Goal: Task Accomplishment & Management: Complete application form

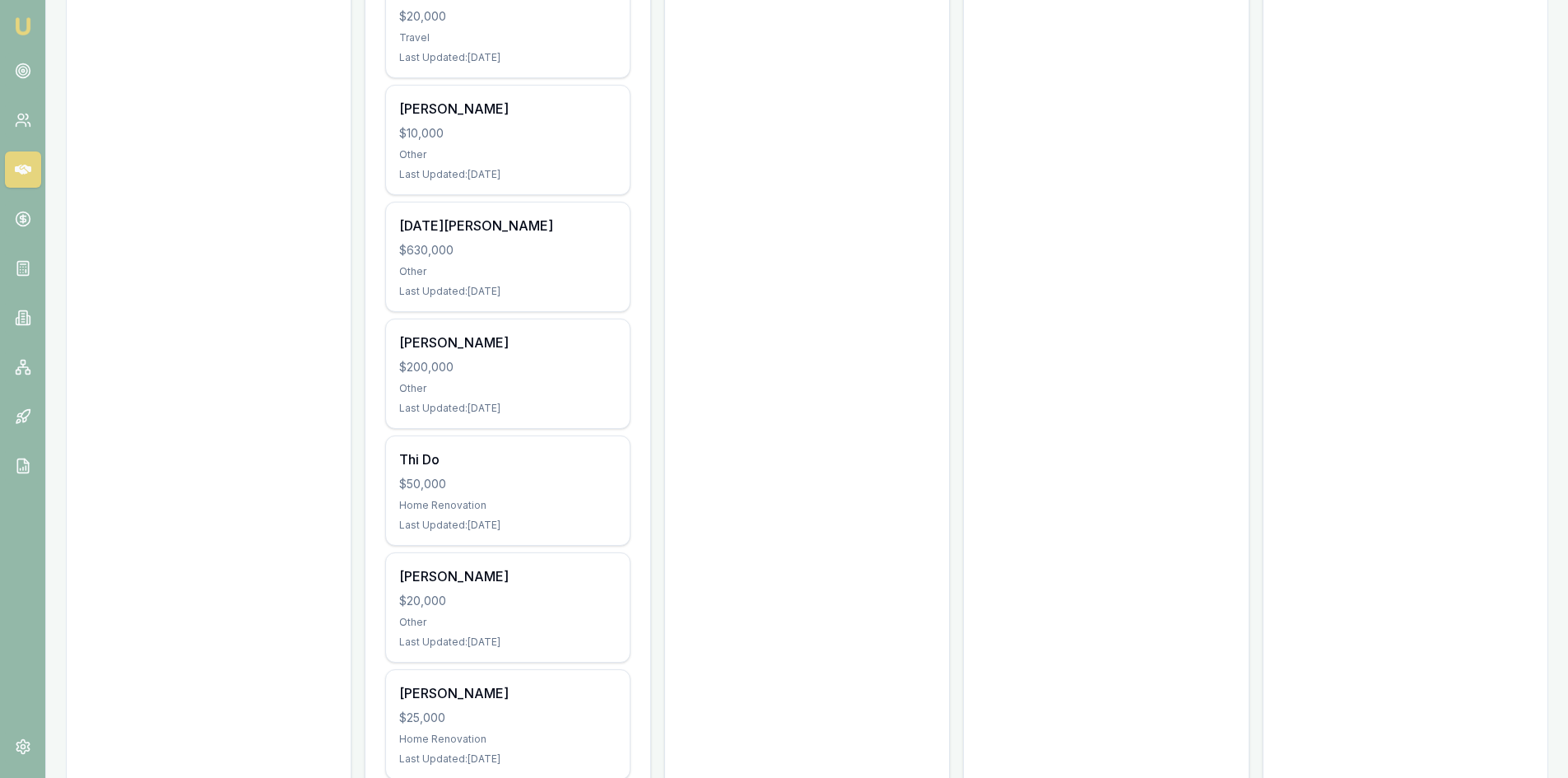
scroll to position [2552, 0]
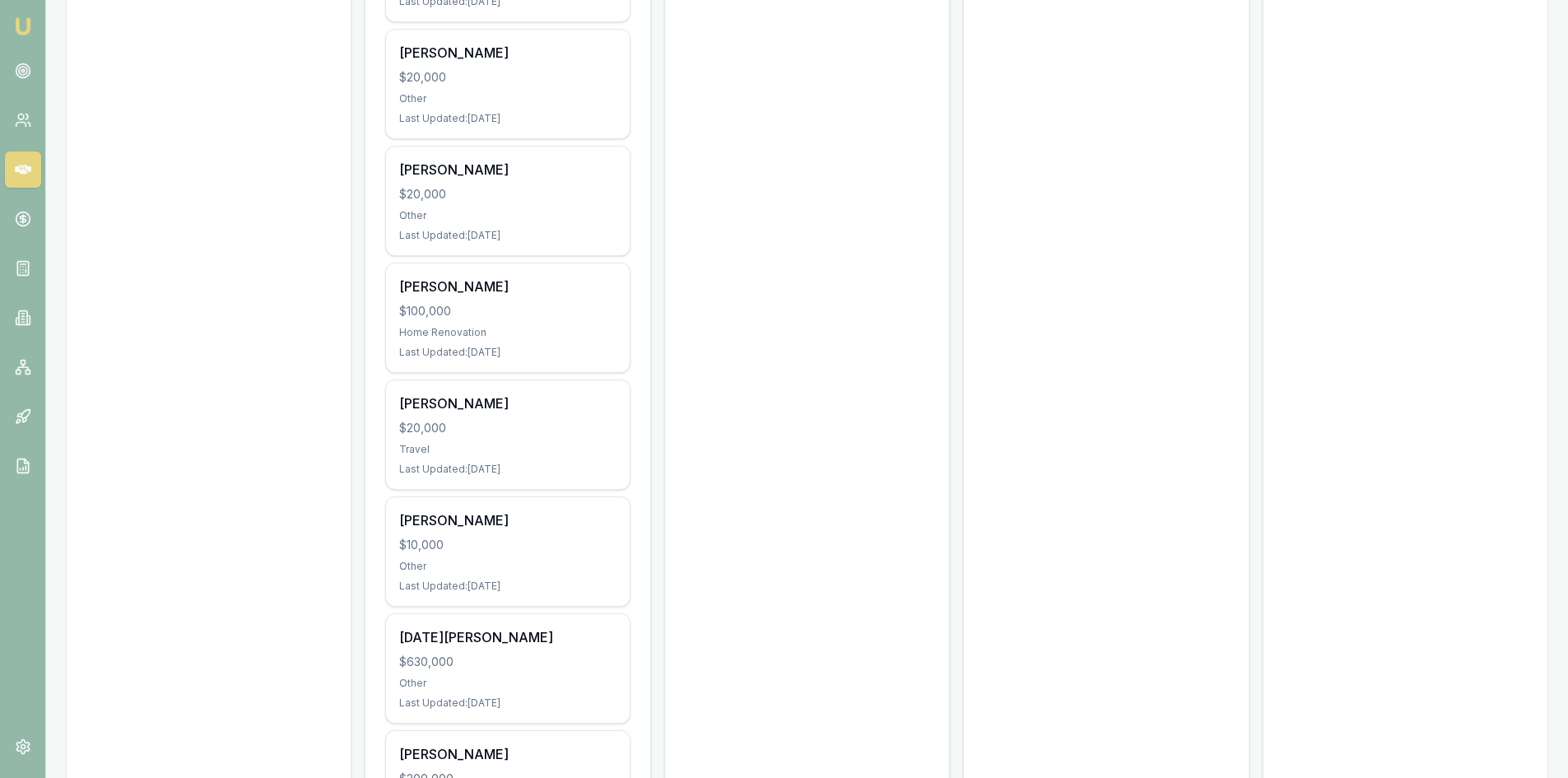
click at [34, 167] on link at bounding box center [23, 170] width 36 height 36
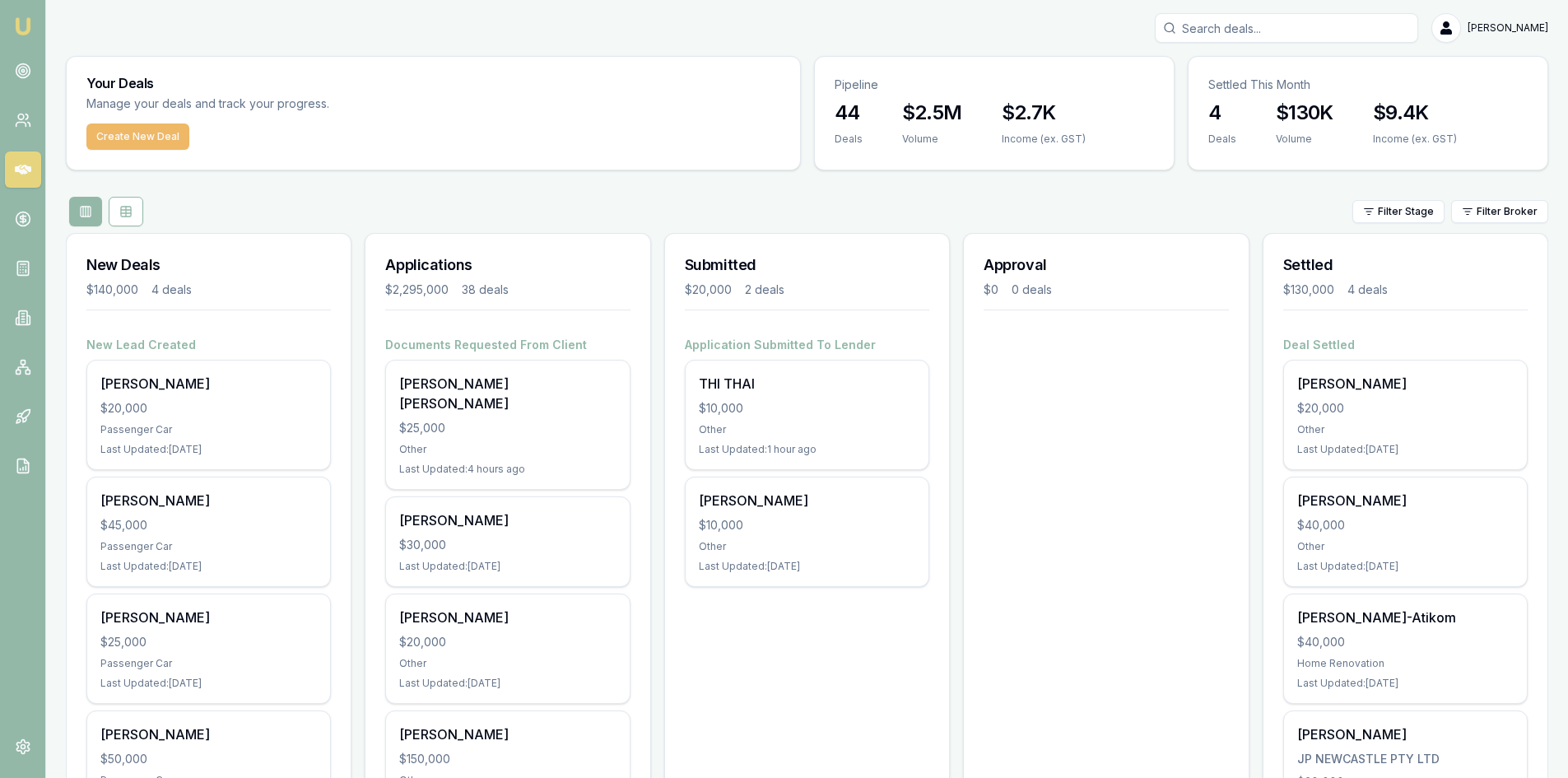
click at [137, 142] on button "Create New Deal" at bounding box center [137, 136] width 103 height 26
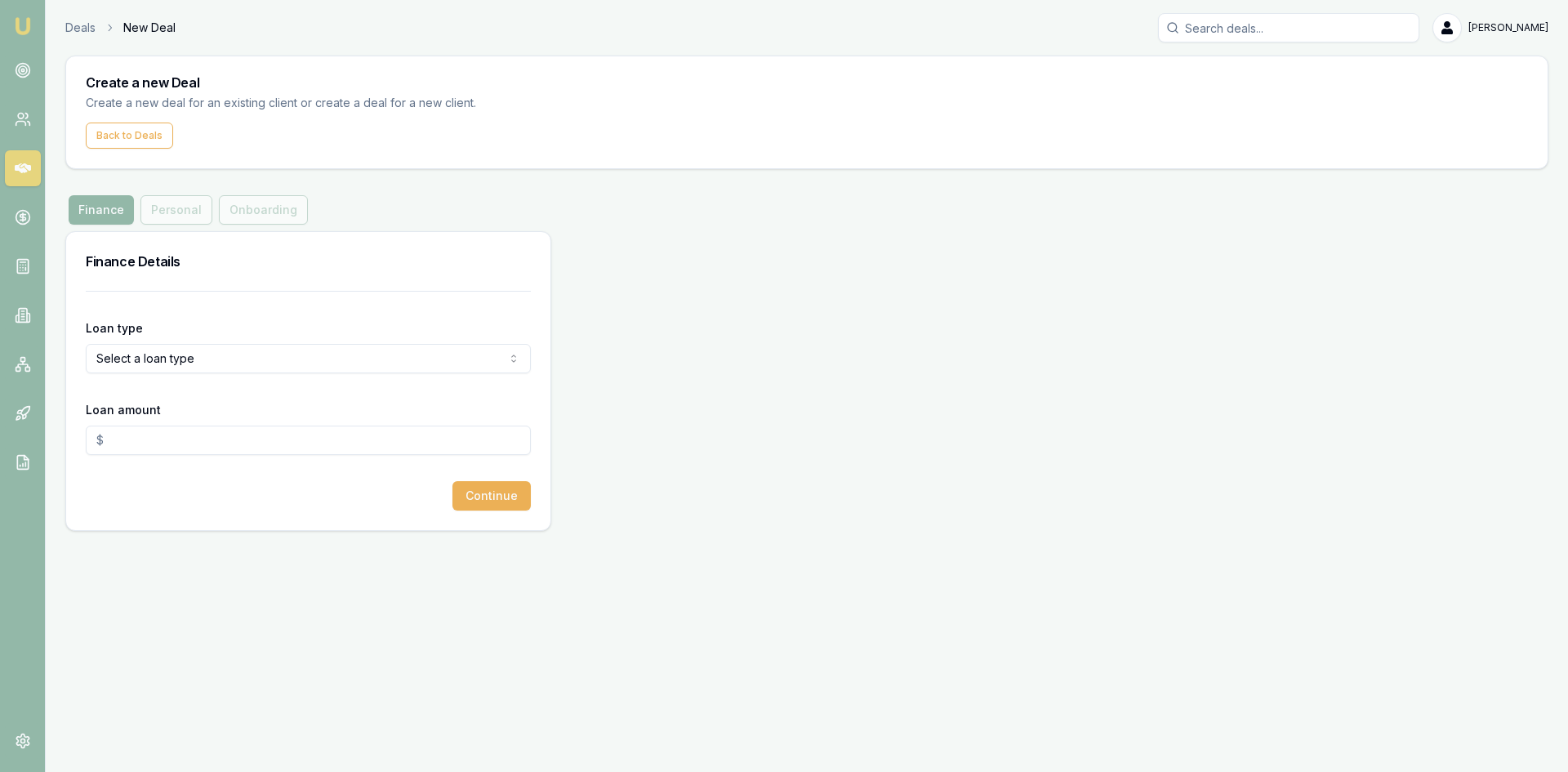
click at [172, 357] on html "Emu Broker Deals New Deal [PERSON_NAME] Toggle Menu Create a new Deal Create a …" at bounding box center [784, 386] width 1568 height 772
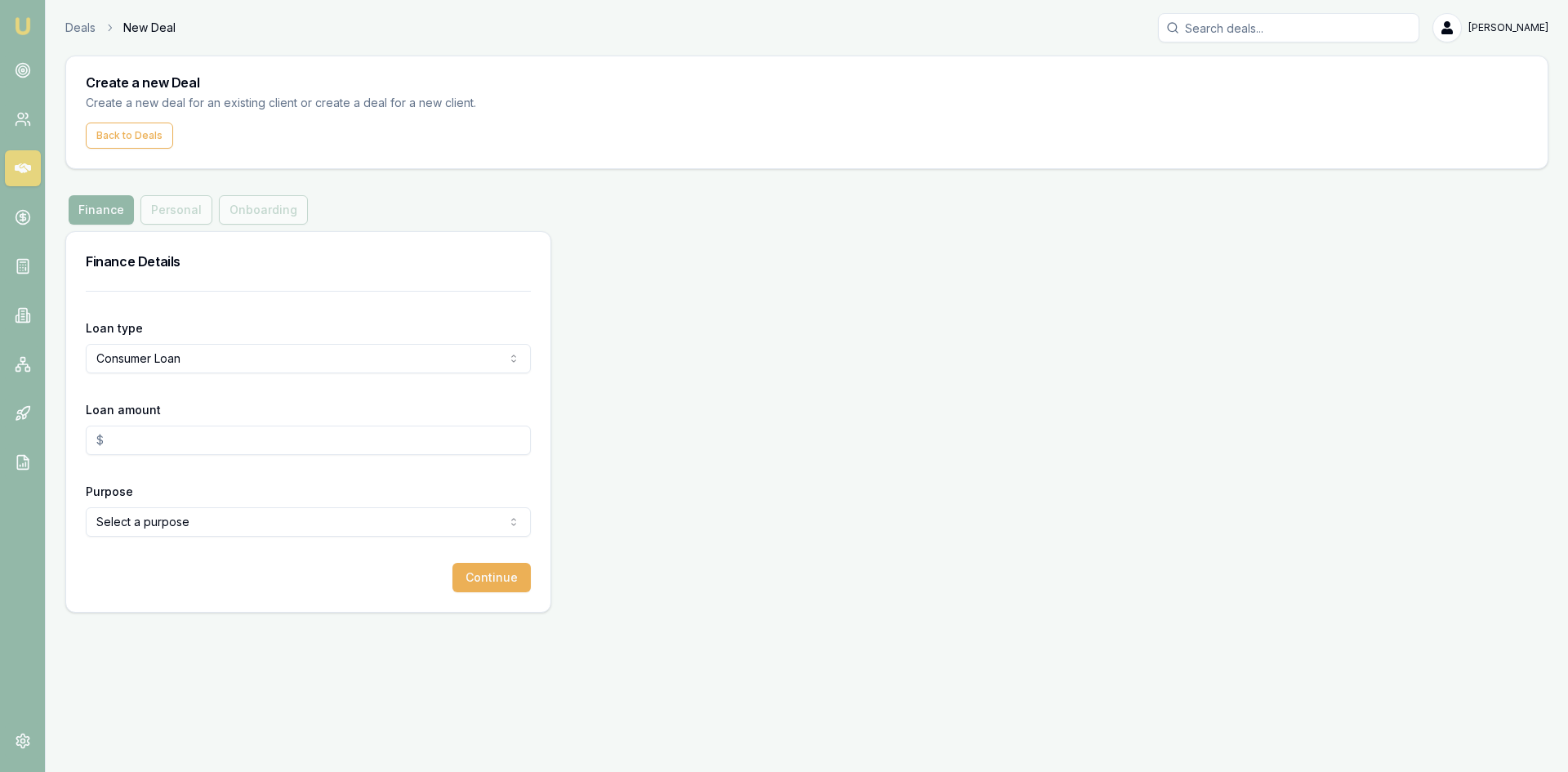
click at [152, 448] on input "Loan amount" at bounding box center [308, 440] width 445 height 30
type input "$150,000.00"
click at [178, 521] on html "Emu Broker Deals New Deal [PERSON_NAME] Toggle Menu Create a new Deal Create a …" at bounding box center [784, 386] width 1568 height 772
select select "OTHER"
click at [508, 567] on button "Continue" at bounding box center [492, 577] width 78 height 30
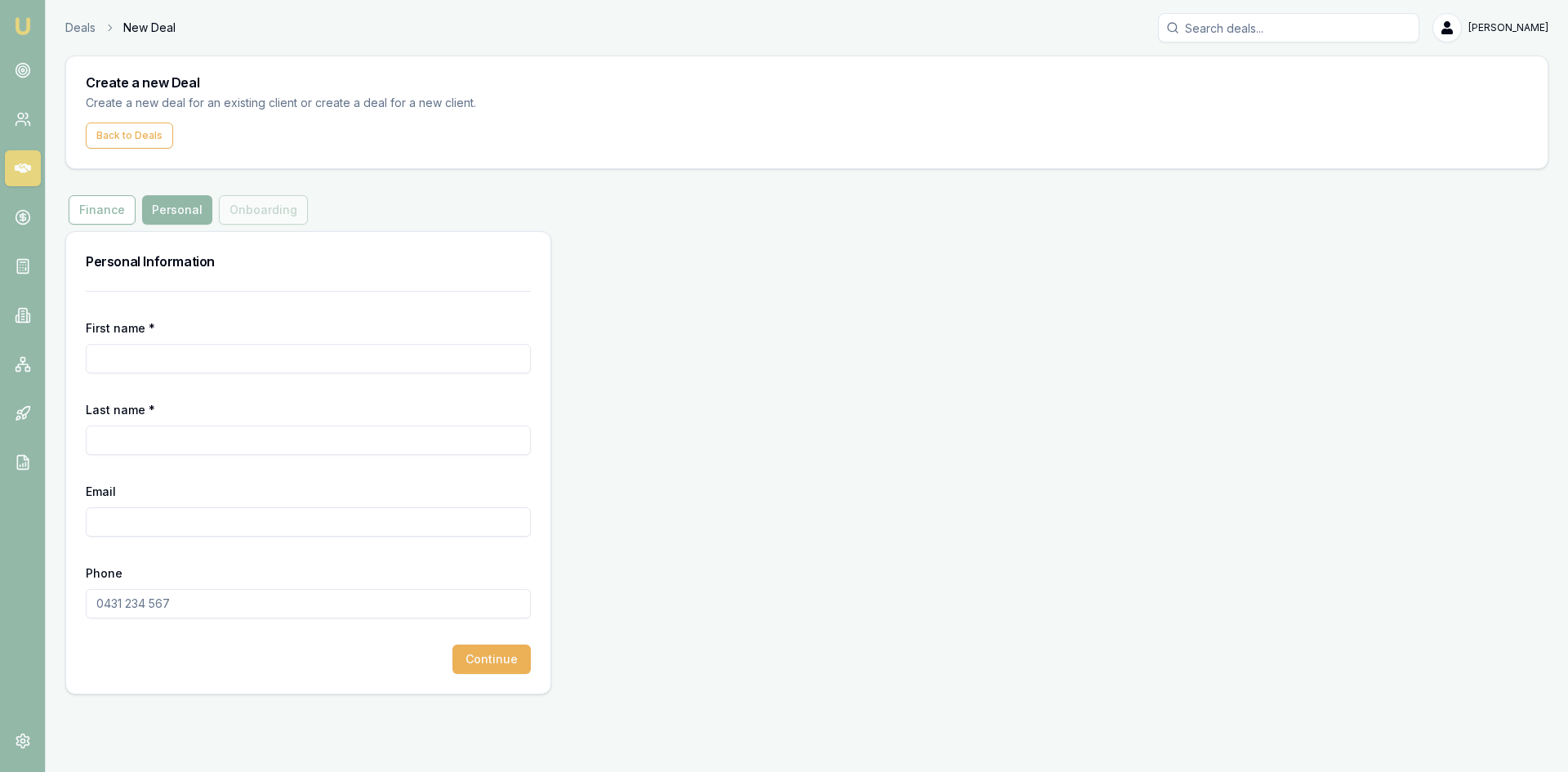
click at [147, 362] on input "First name *" at bounding box center [308, 358] width 445 height 30
type input "Chitreka"
type input "Prasad"
click at [127, 520] on input "[EMAIL_ADDRESS][DOMAIN_NAME]" at bounding box center [308, 521] width 445 height 30
type input "[EMAIL_ADDRESS][DOMAIN_NAME]"
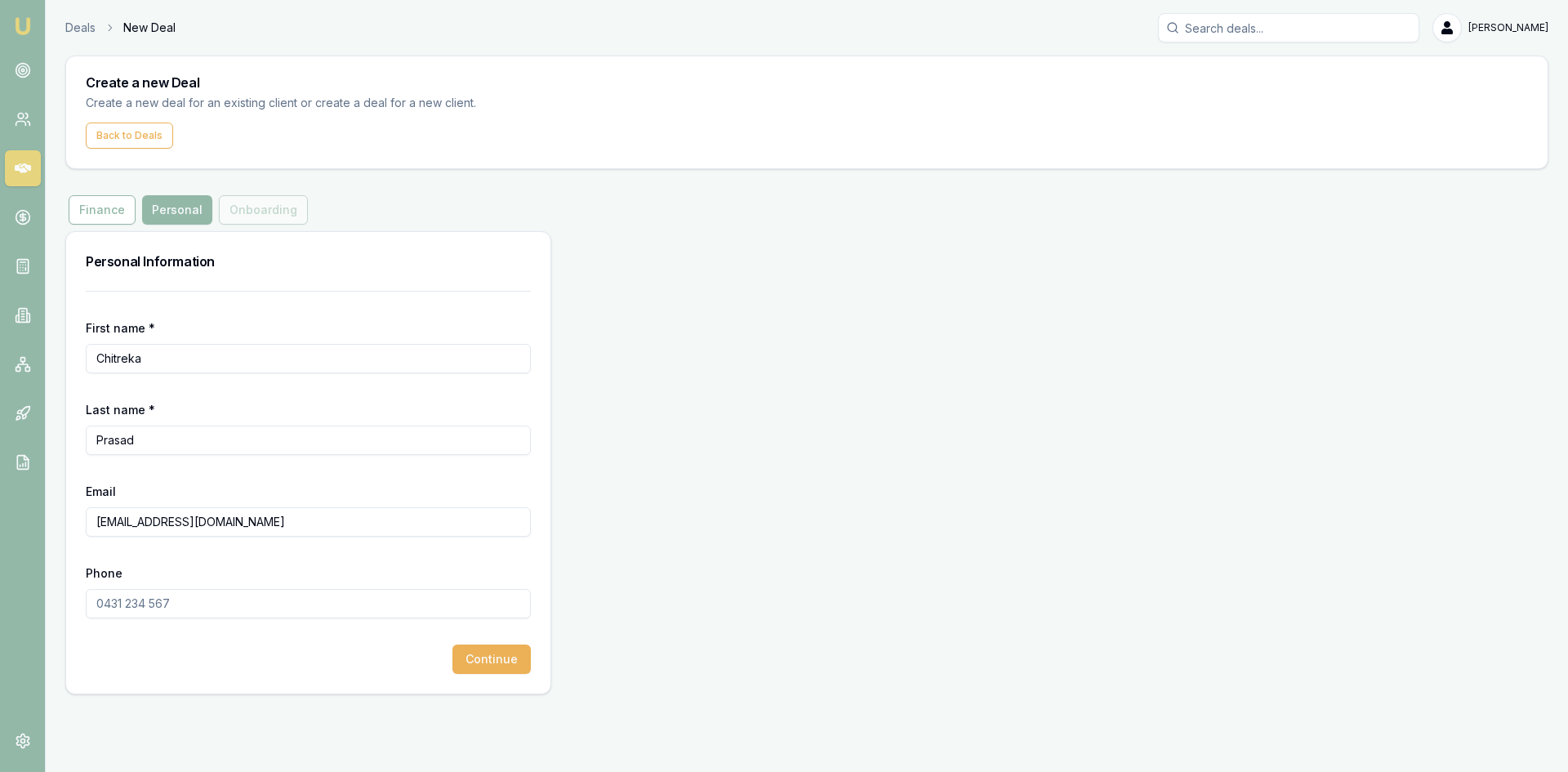
click at [183, 607] on input "Phone" at bounding box center [308, 603] width 445 height 30
type input "0423 363 434"
click at [212, 671] on div "Continue" at bounding box center [308, 659] width 445 height 30
click at [466, 660] on button "Continue" at bounding box center [492, 659] width 78 height 30
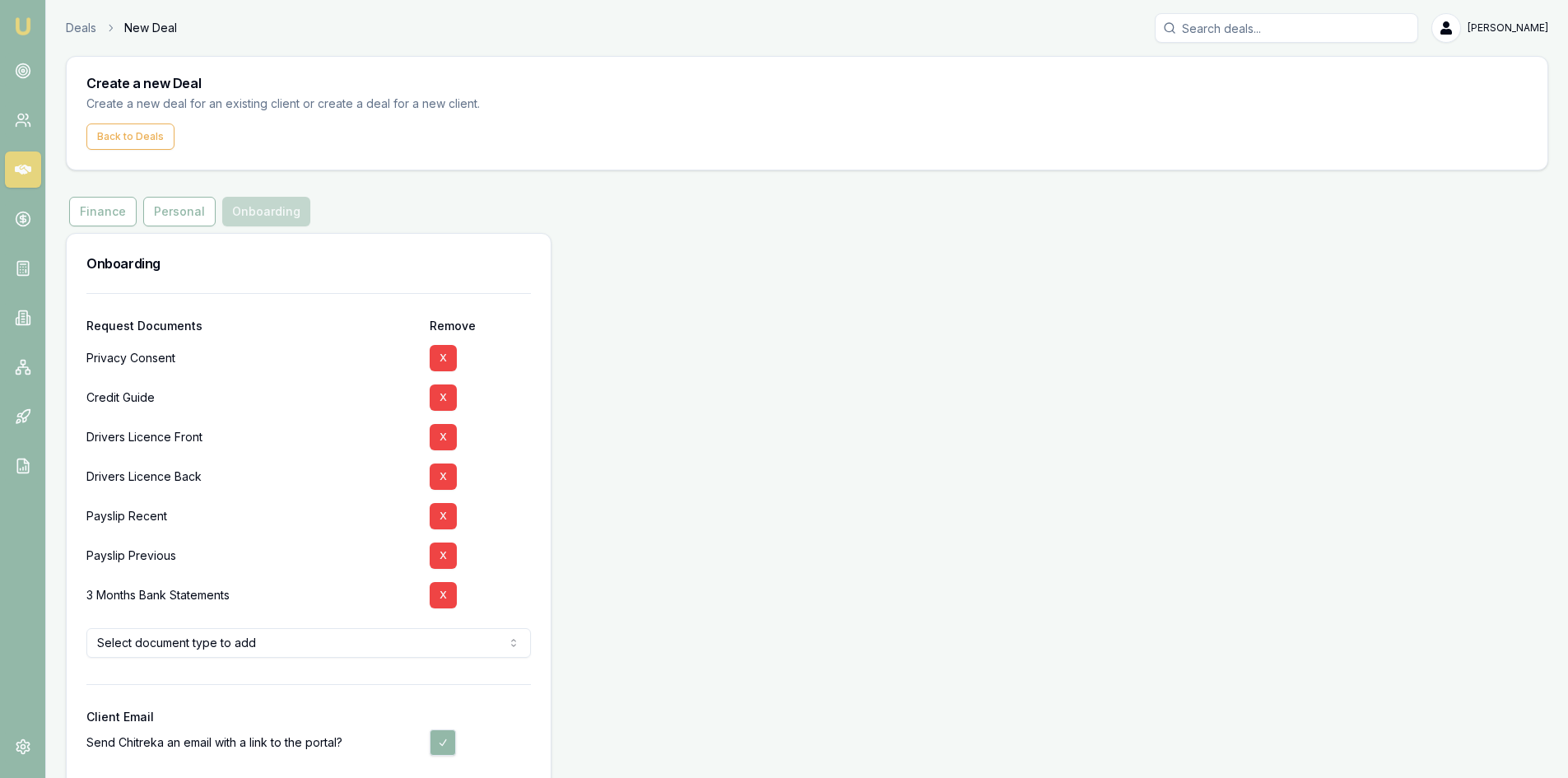
scroll to position [74, 0]
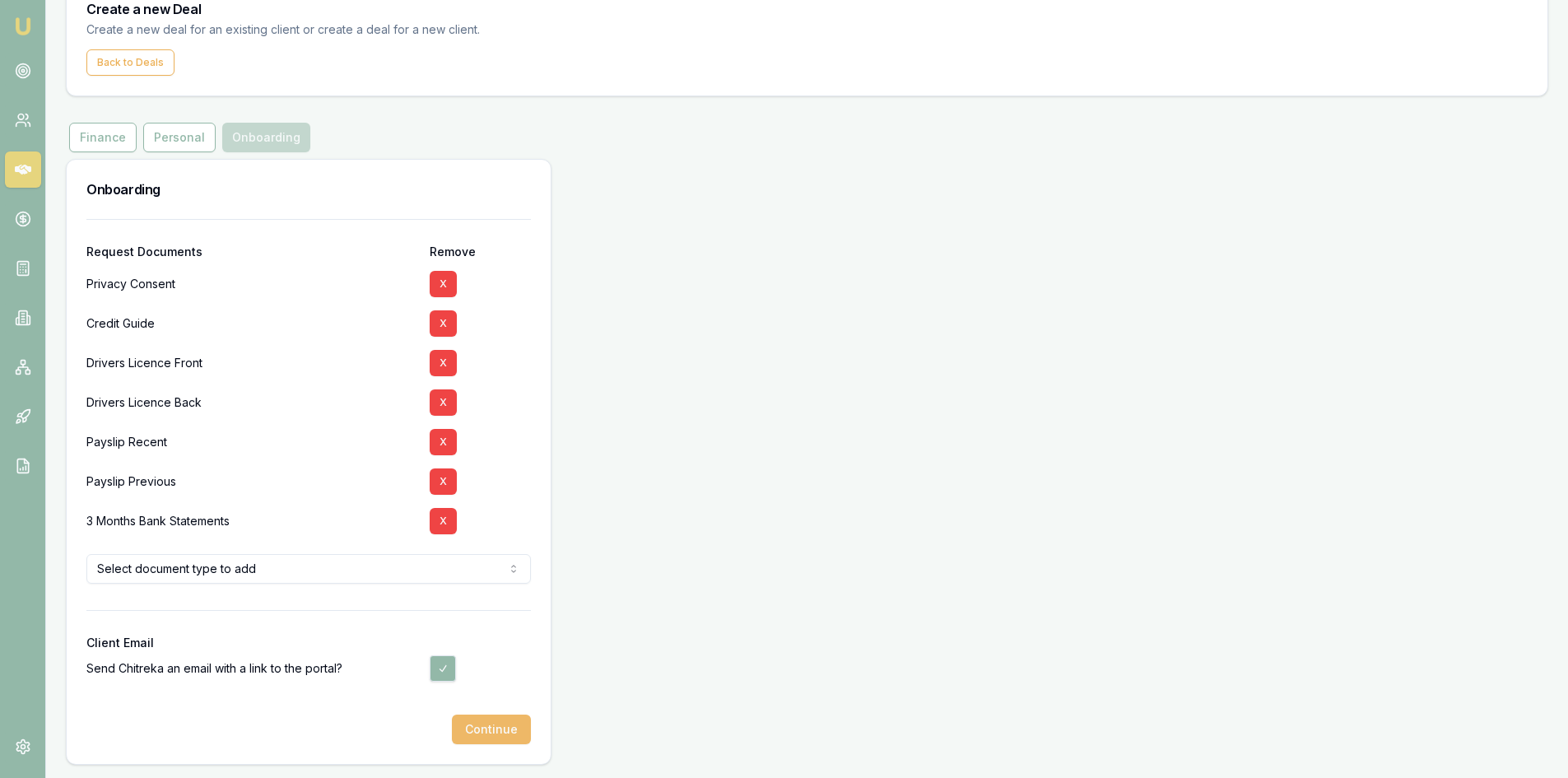
click at [487, 726] on button "Continue" at bounding box center [492, 729] width 79 height 30
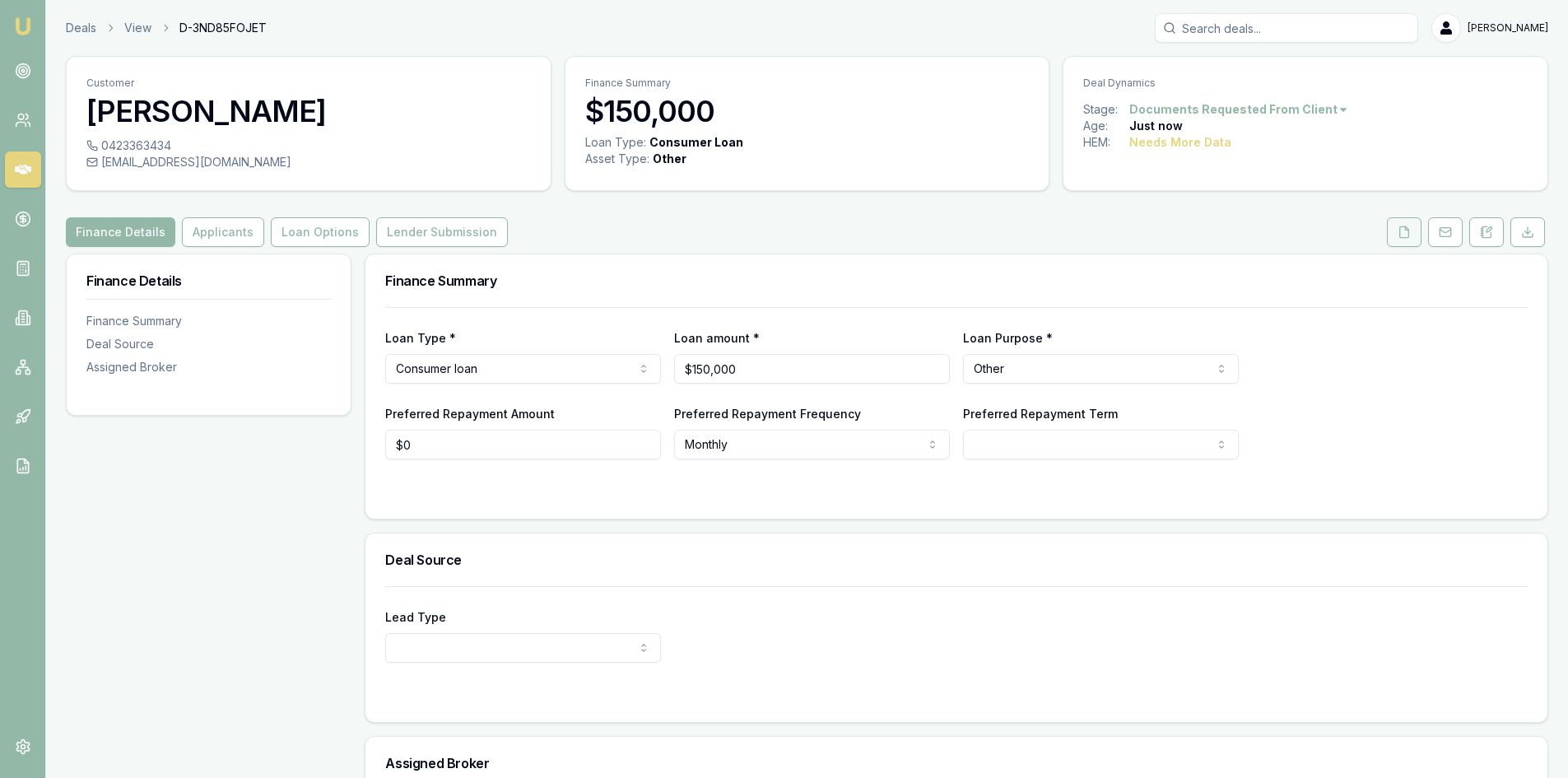
drag, startPoint x: 1413, startPoint y: 226, endPoint x: 1400, endPoint y: 231, distance: 13.9
click at [1413, 226] on button at bounding box center [1404, 231] width 35 height 30
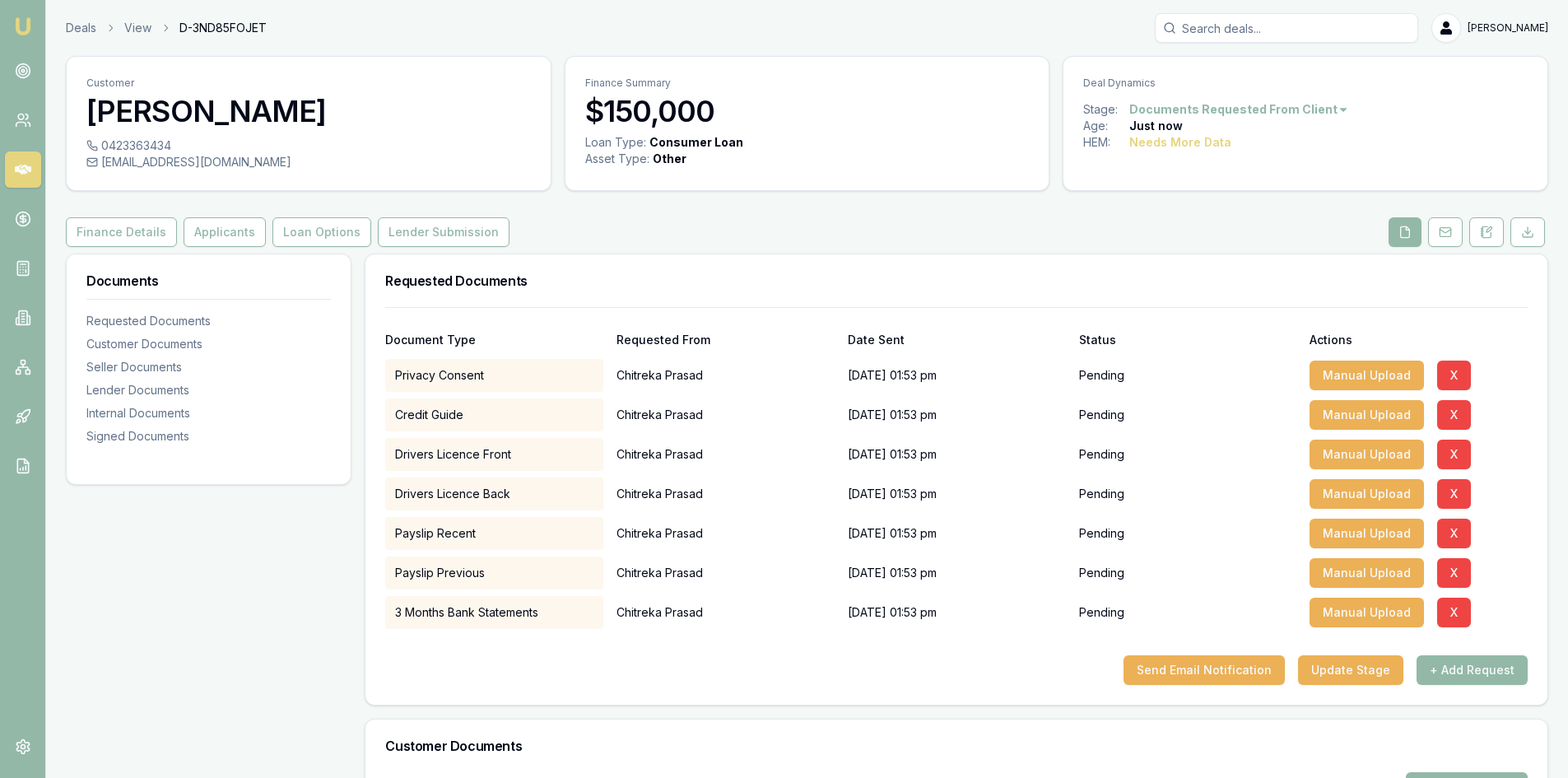
scroll to position [83, 0]
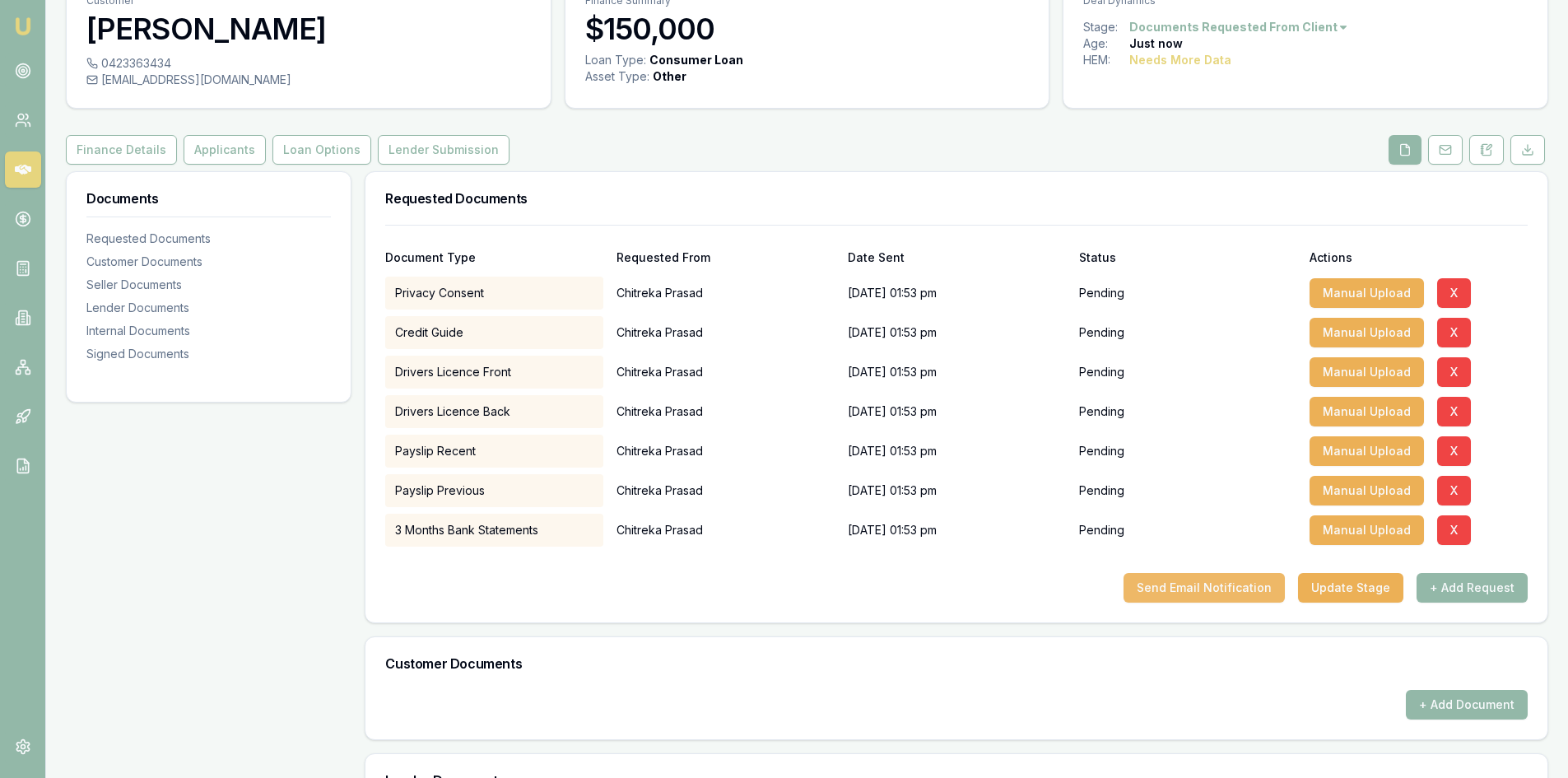
click at [1210, 592] on button "Send Email Notification" at bounding box center [1204, 587] width 161 height 30
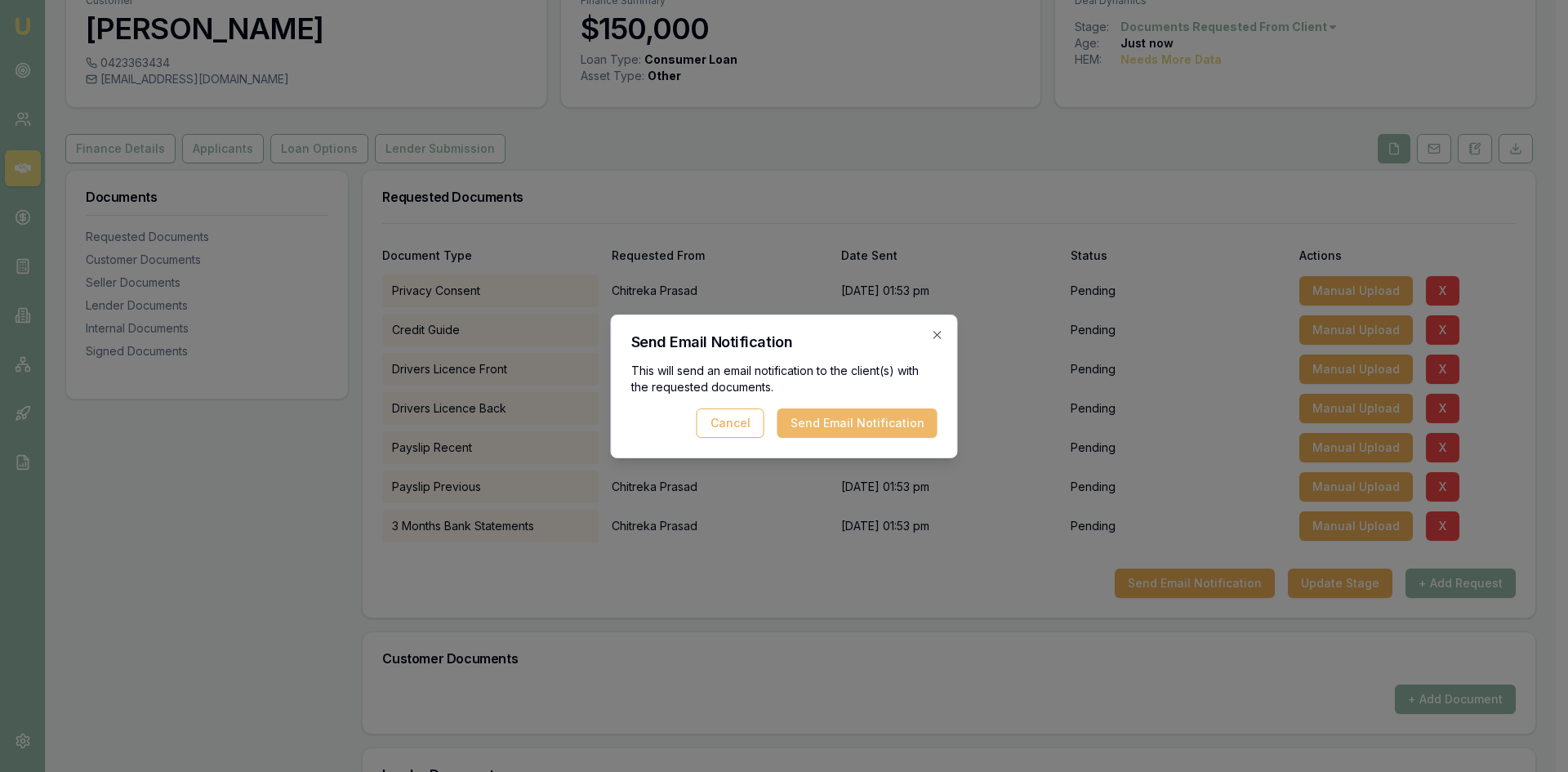
click at [887, 421] on button "Send Email Notification" at bounding box center [858, 423] width 160 height 30
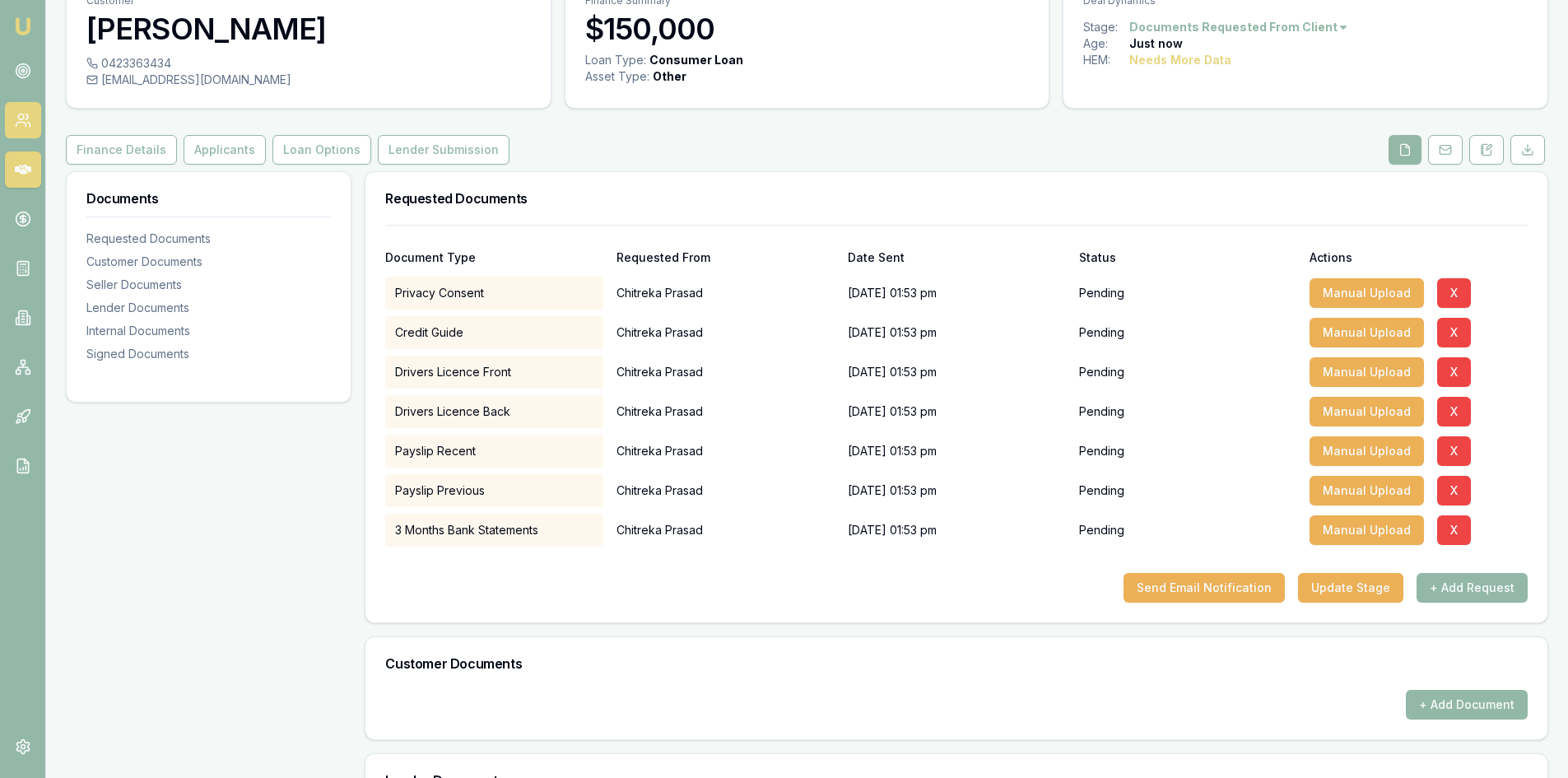
click at [26, 119] on icon at bounding box center [27, 116] width 3 height 5
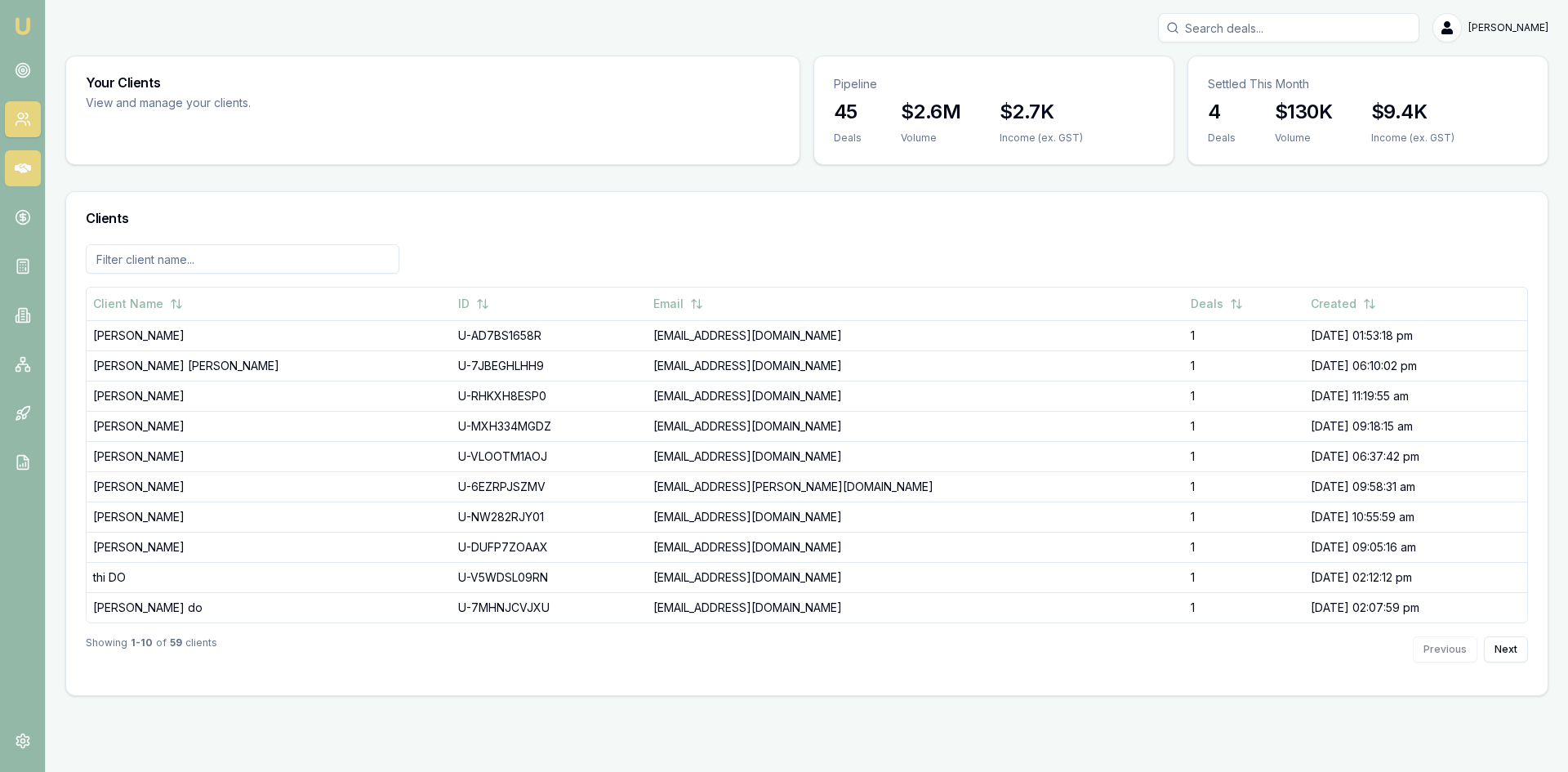
click at [25, 167] on icon at bounding box center [22, 168] width 16 height 10
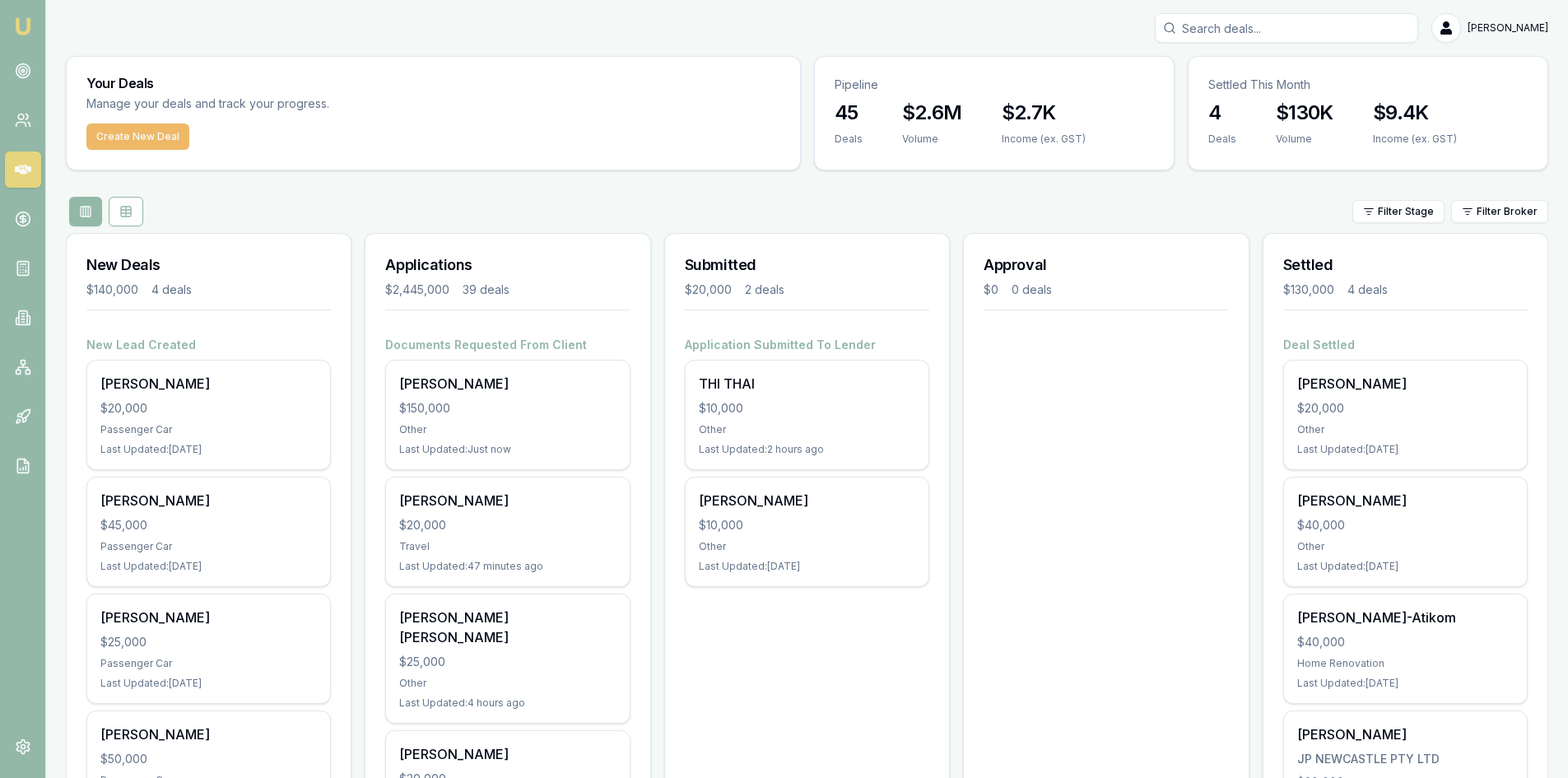
click at [132, 143] on button "Create New Deal" at bounding box center [137, 136] width 103 height 26
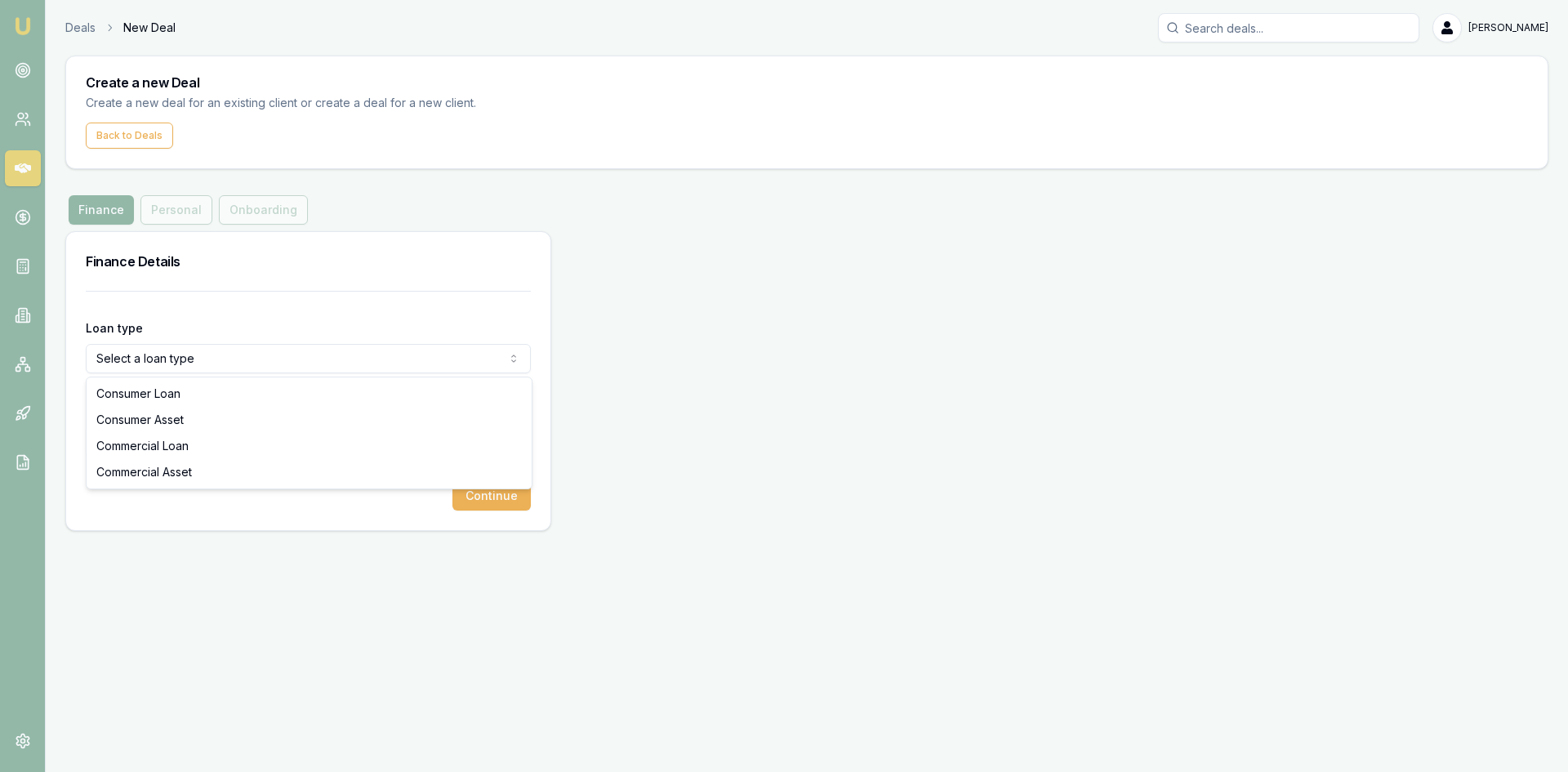
click at [193, 353] on html "Emu Broker Deals New Deal [PERSON_NAME] Toggle Menu Create a new Deal Create a …" at bounding box center [784, 386] width 1568 height 772
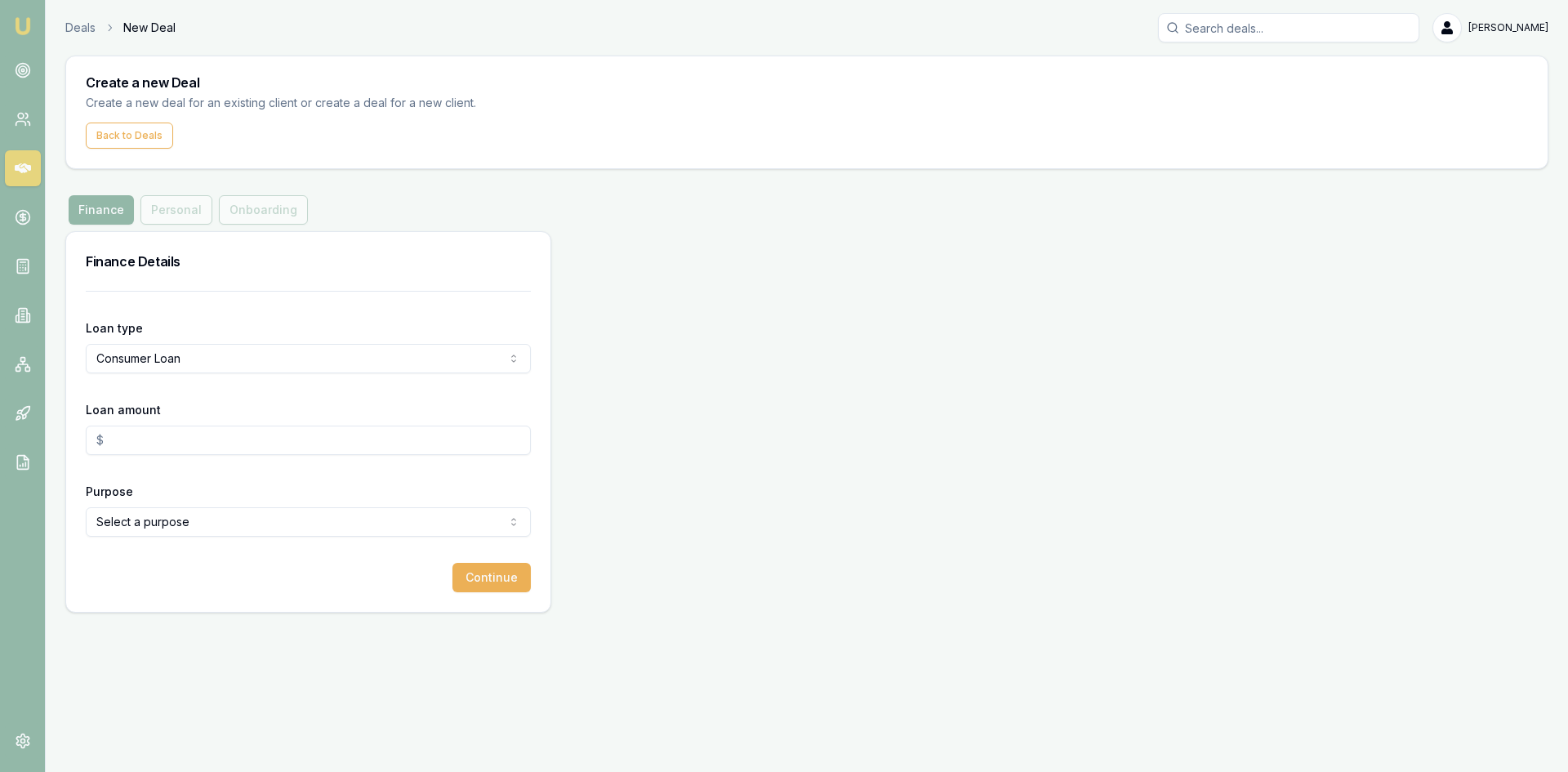
click at [142, 437] on input "Loan amount" at bounding box center [308, 440] width 445 height 30
type input "$50,000.00"
click at [139, 512] on html "Emu Broker Deals New Deal [PERSON_NAME] Toggle Menu Create a new Deal Create a …" at bounding box center [784, 386] width 1568 height 772
select select "OTHER"
click at [494, 584] on button "Continue" at bounding box center [492, 577] width 78 height 30
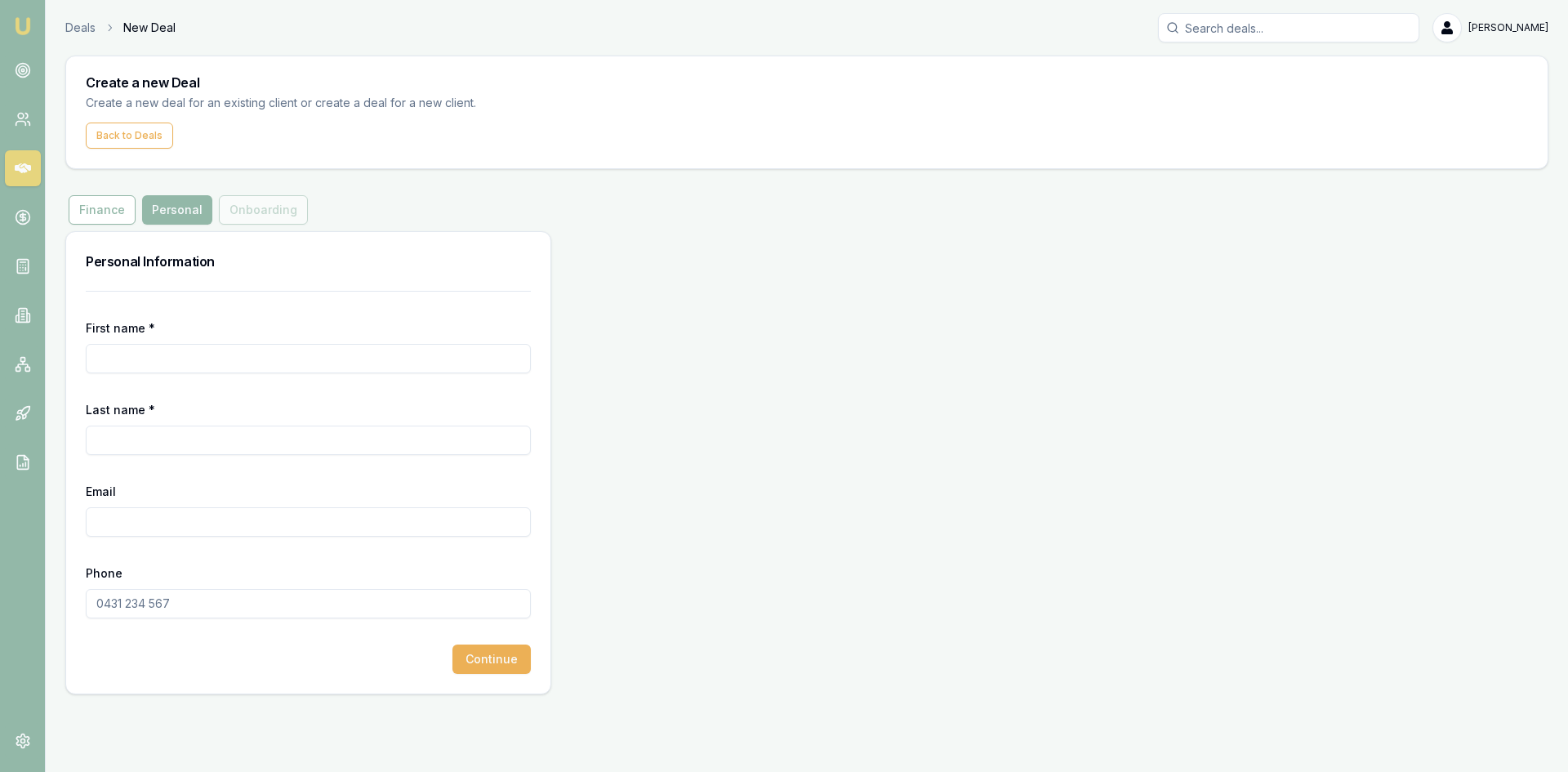
click at [218, 358] on input "First name *" at bounding box center [308, 358] width 445 height 30
click at [214, 359] on input "[PERSON_NAME]" at bounding box center [308, 358] width 445 height 30
type input "[PERSON_NAME]"
type input "0403 773 866"
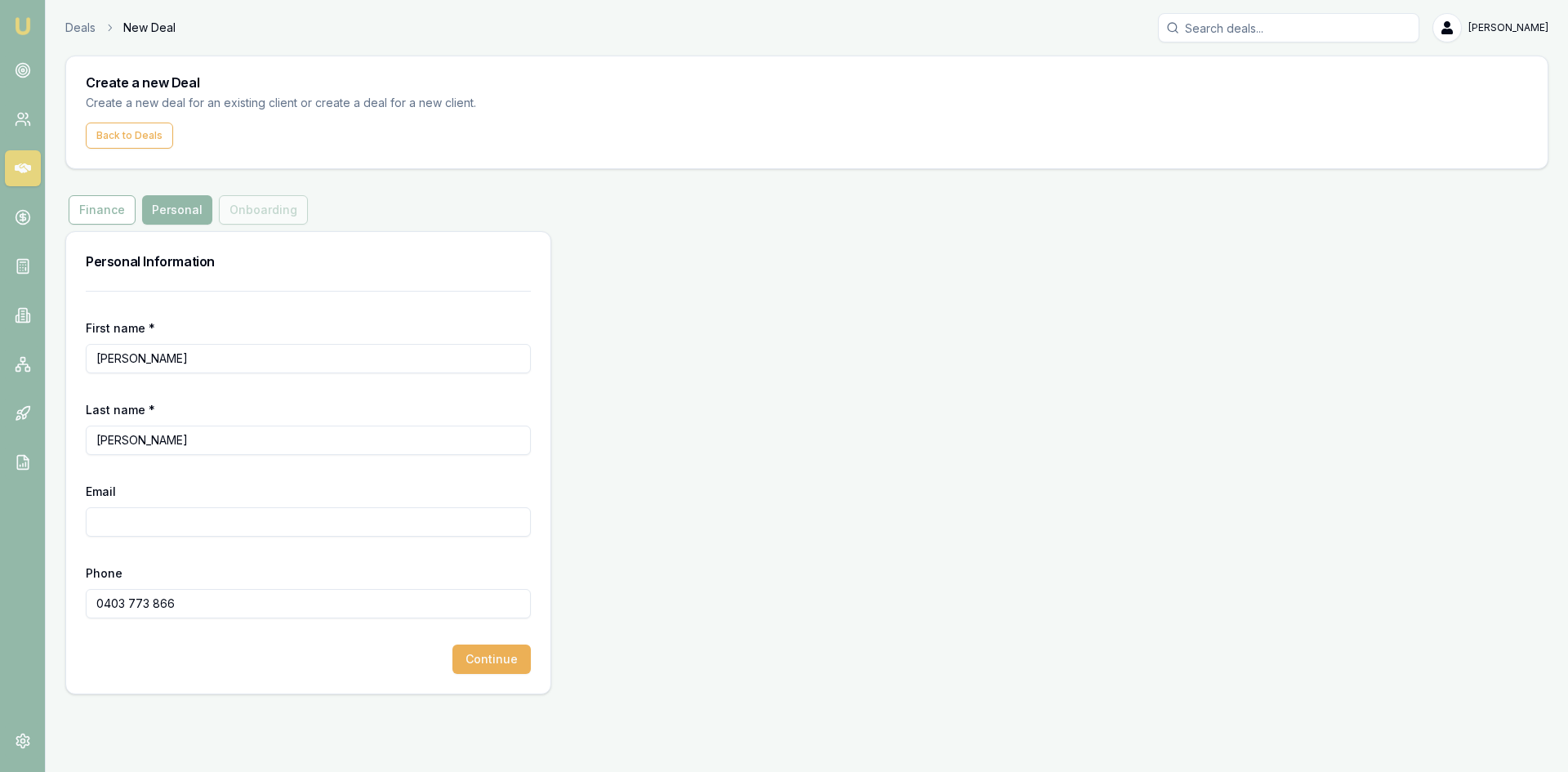
click at [297, 680] on div "First name * [PERSON_NAME] Last name * [PERSON_NAME] Email Phone [PHONE_NUMBER]…" at bounding box center [308, 492] width 484 height 403
click at [106, 518] on input "Email" at bounding box center [308, 521] width 445 height 30
type input "[EMAIL_ADDRESS][DOMAIN_NAME]"
click at [467, 661] on button "Continue" at bounding box center [492, 659] width 78 height 30
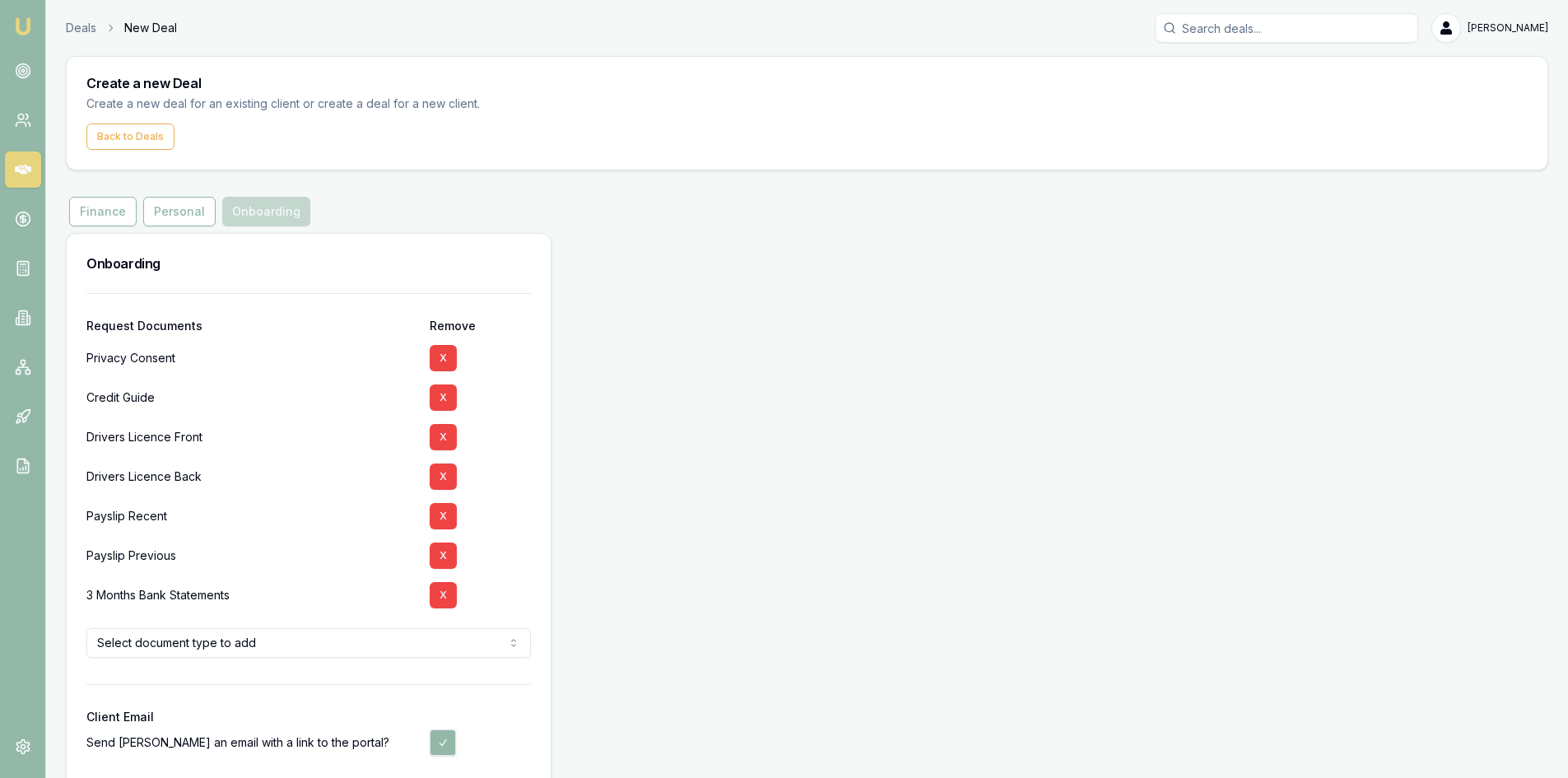
scroll to position [74, 0]
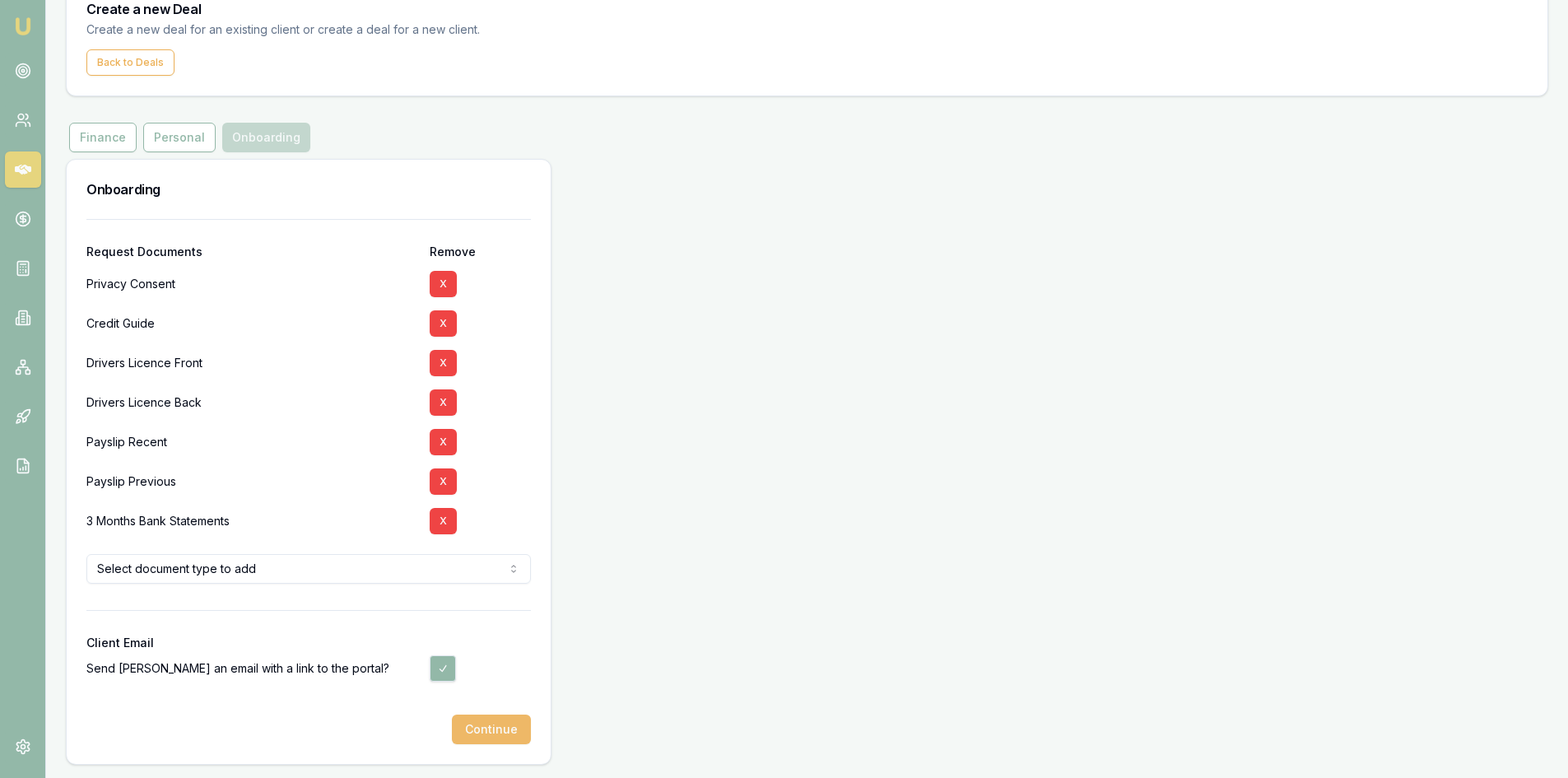
click at [510, 731] on button "Continue" at bounding box center [492, 729] width 79 height 30
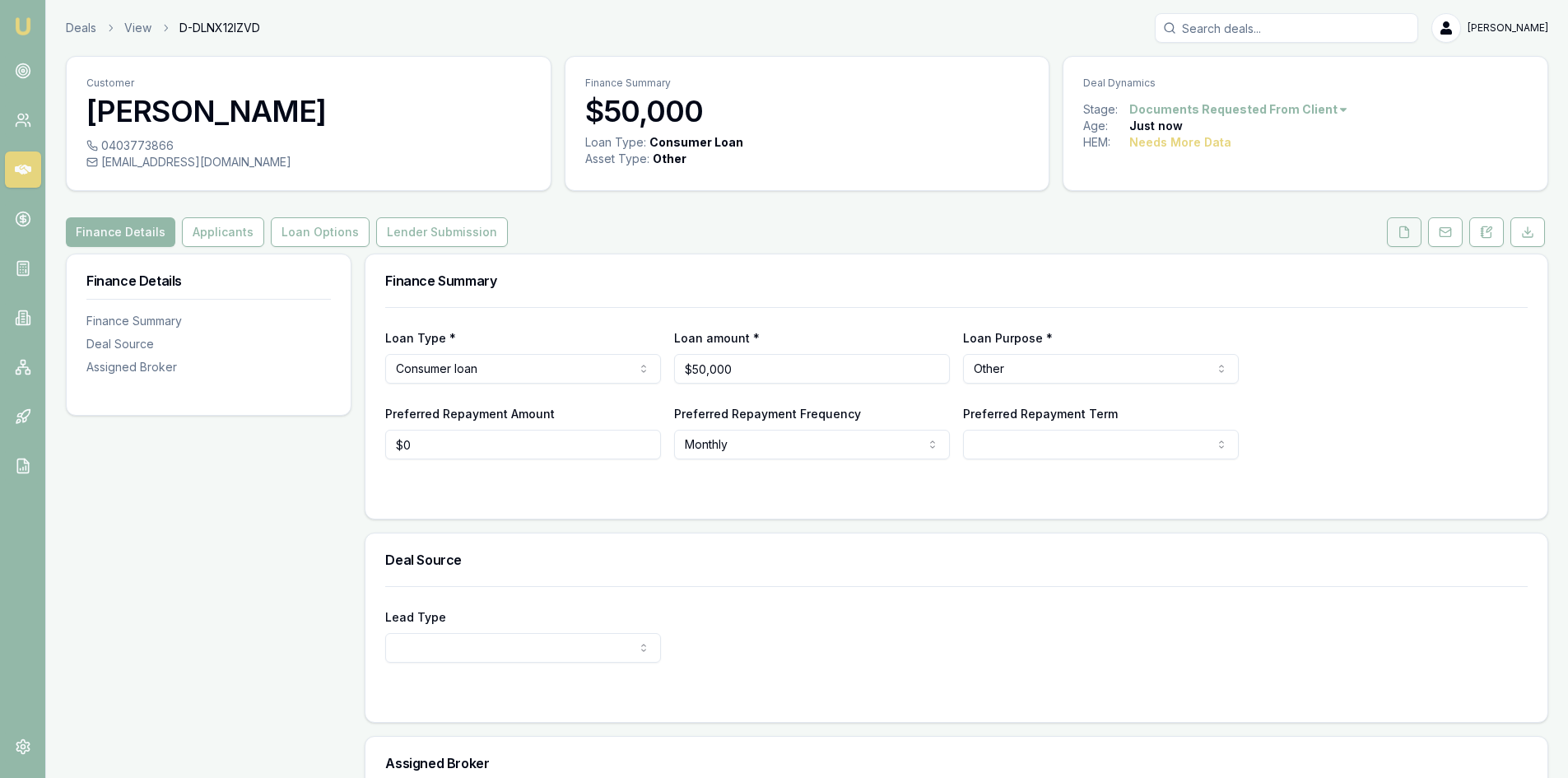
click at [1398, 237] on icon at bounding box center [1404, 232] width 13 height 13
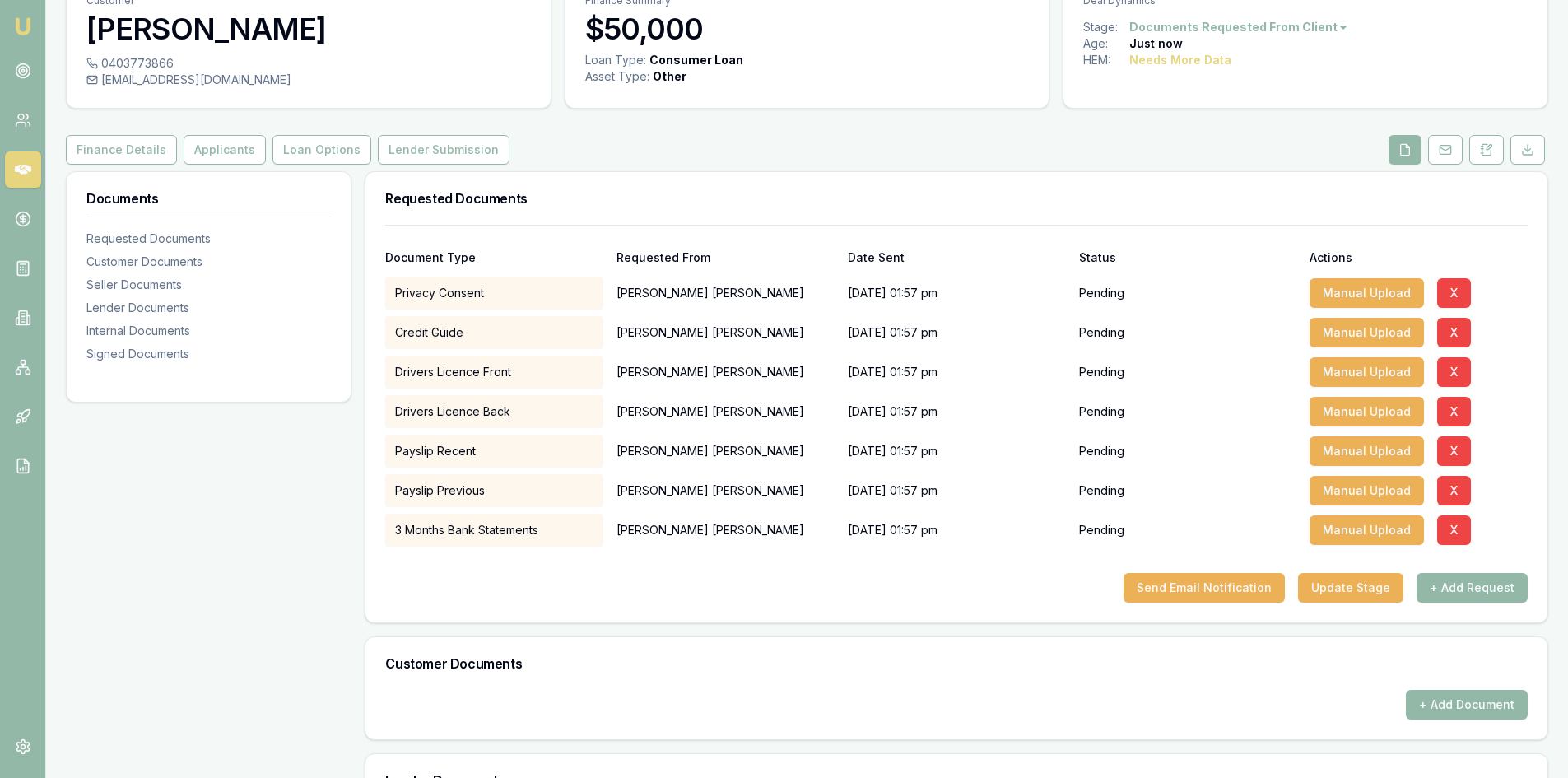
scroll to position [164, 0]
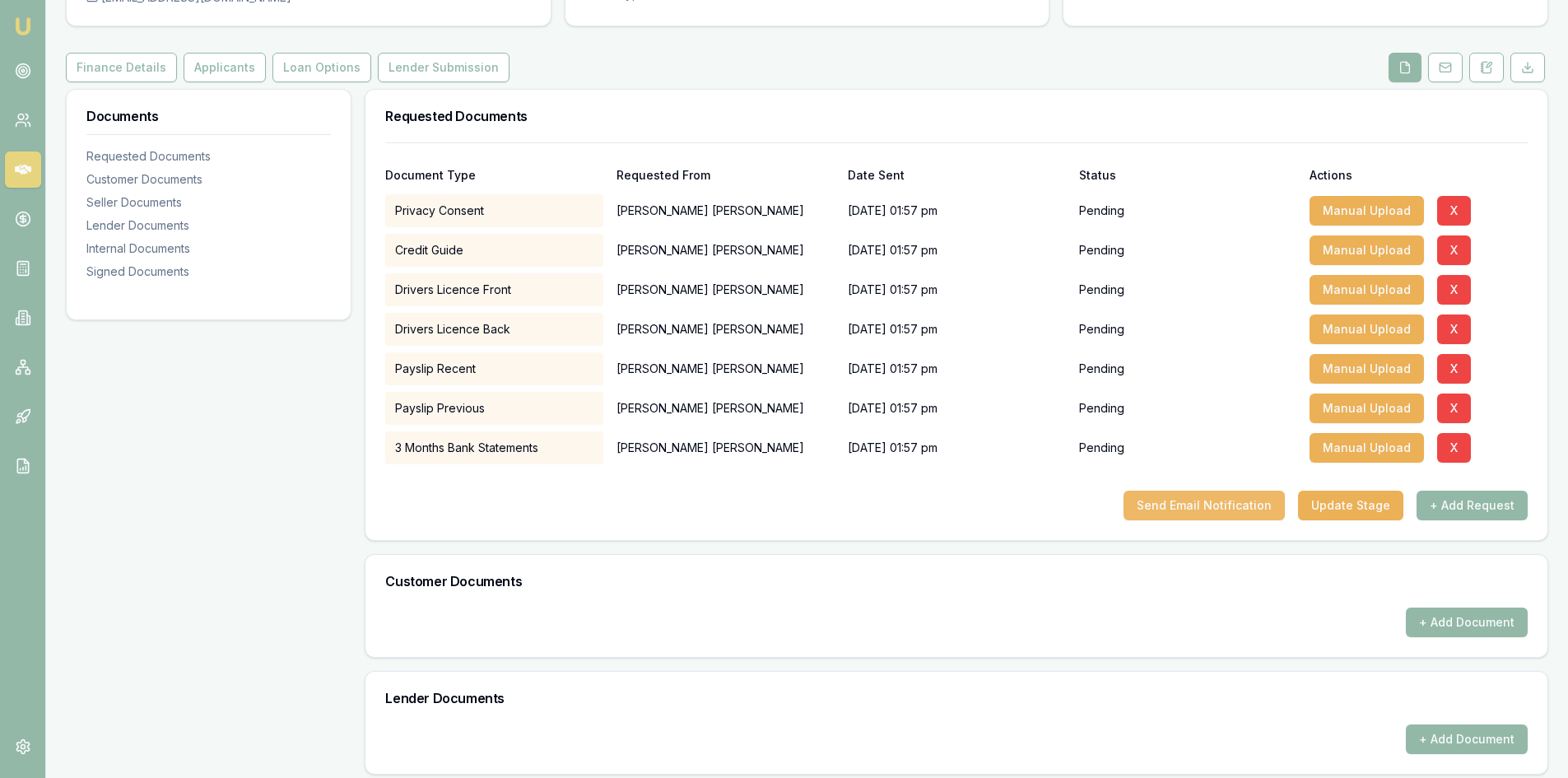
click at [1195, 510] on button "Send Email Notification" at bounding box center [1204, 505] width 161 height 30
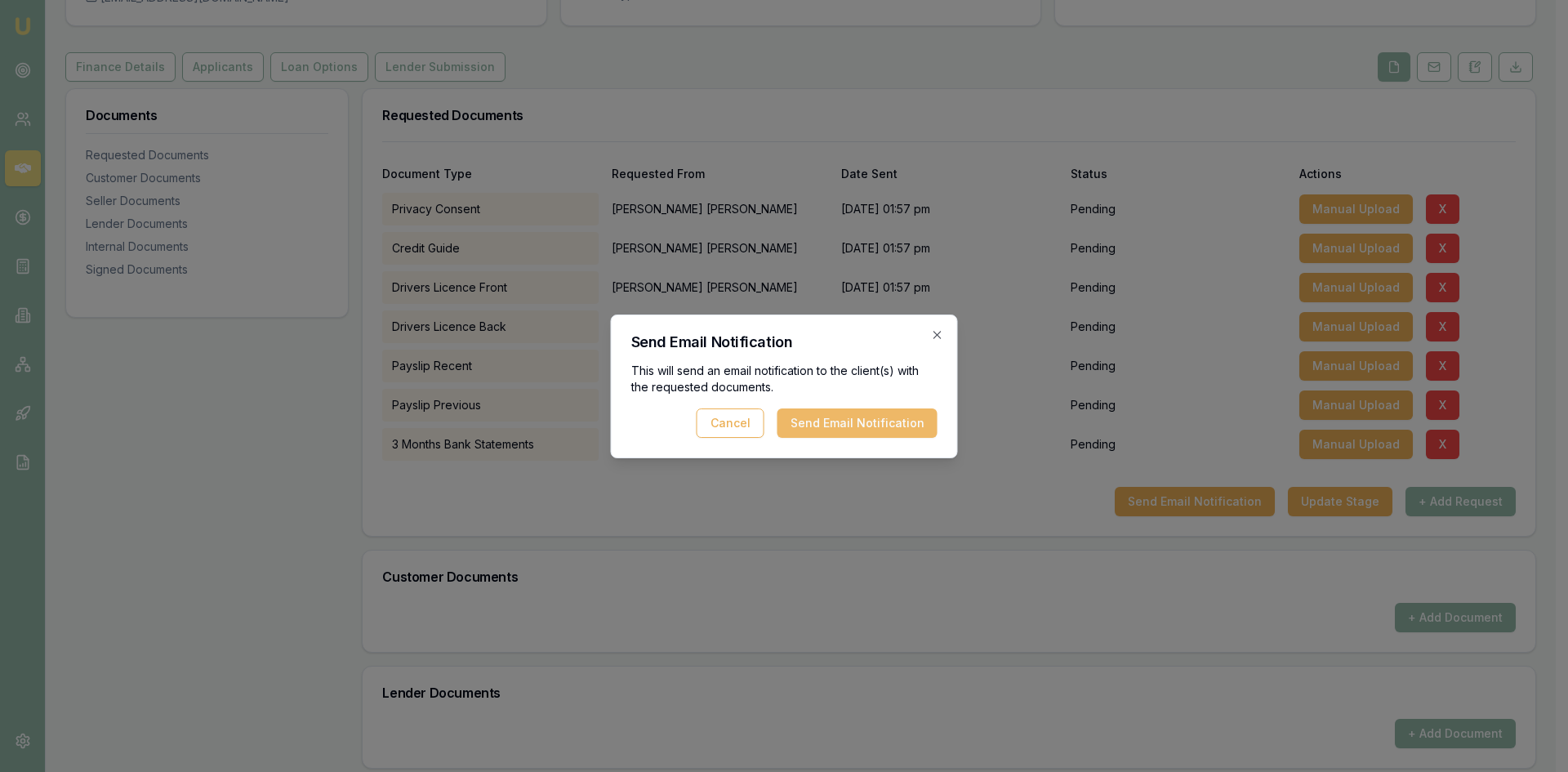
click at [857, 432] on button "Send Email Notification" at bounding box center [858, 423] width 160 height 30
